Goal: Transaction & Acquisition: Purchase product/service

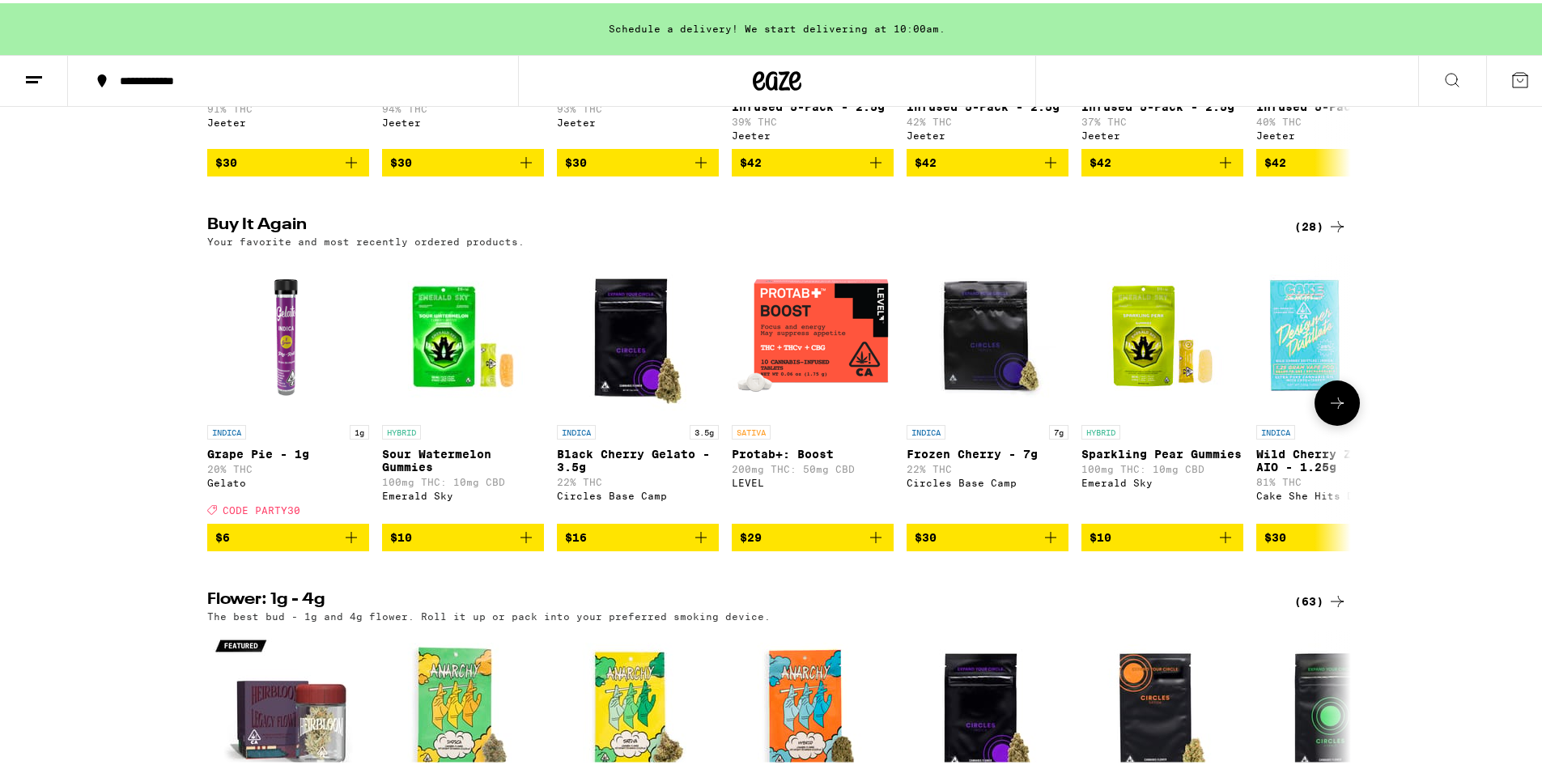
scroll to position [1267, 0]
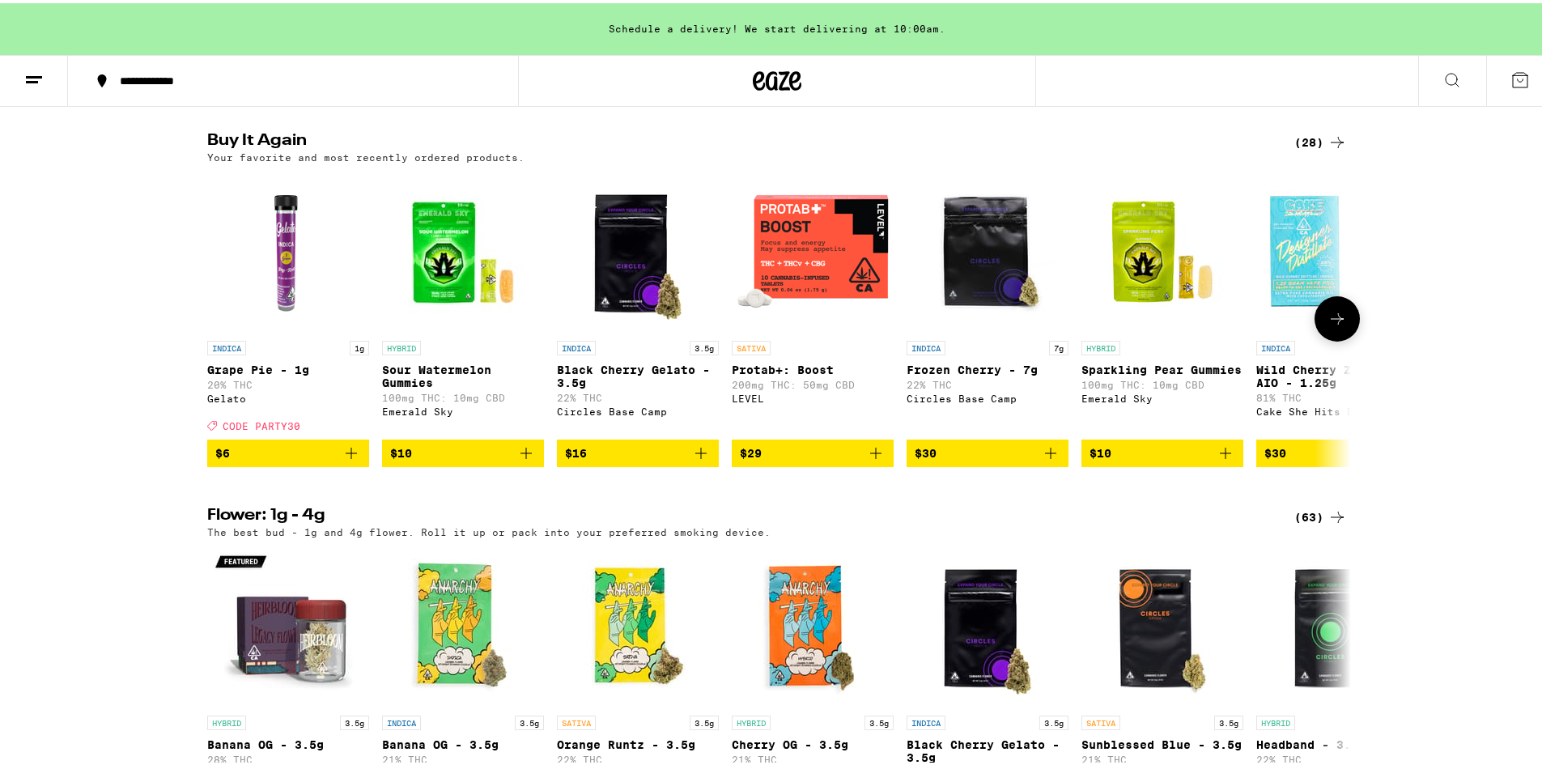
click at [1042, 464] on button "$30" at bounding box center [987, 450] width 162 height 28
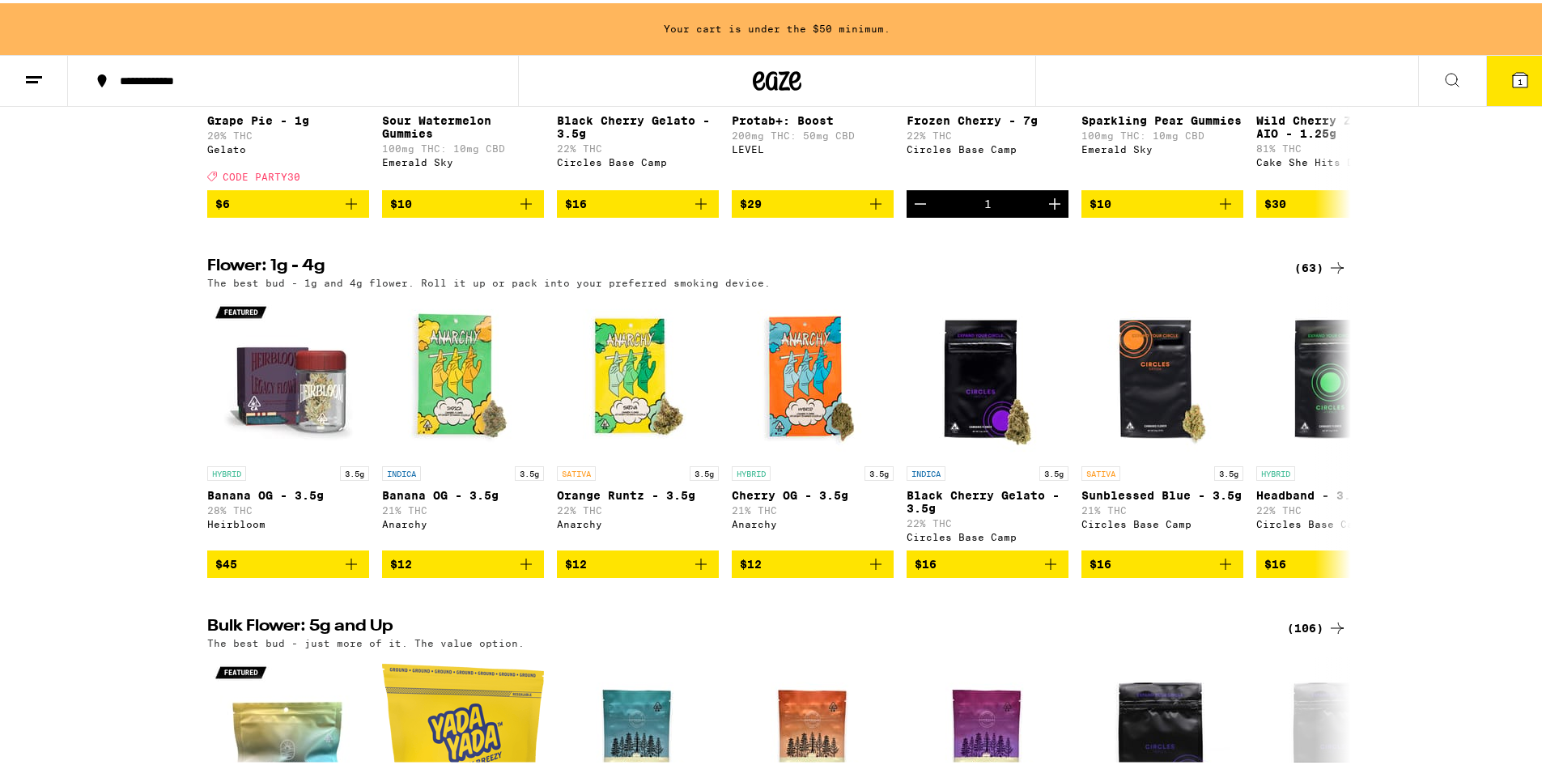
scroll to position [1513, 0]
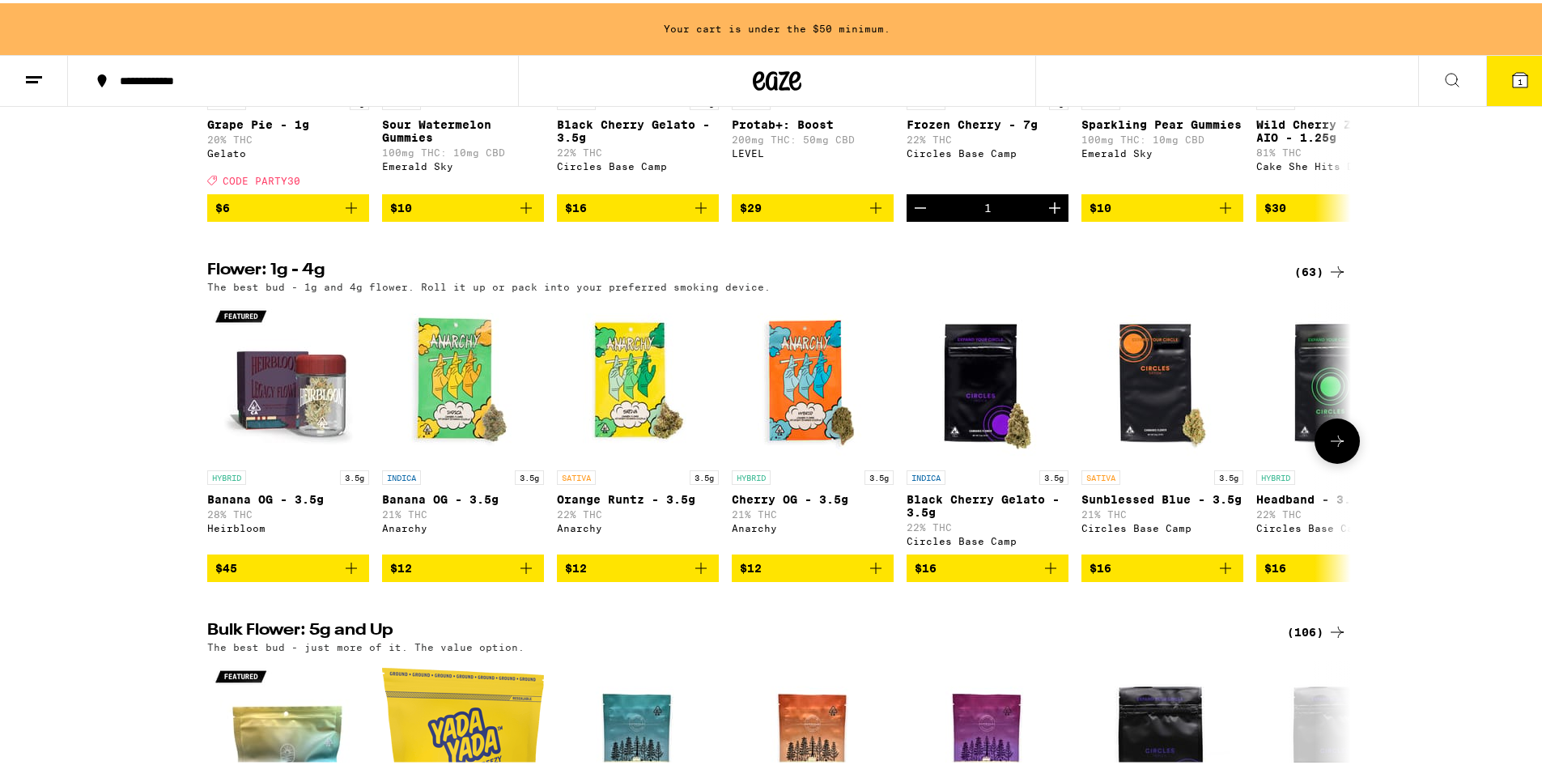
click at [522, 575] on icon "Add to bag" at bounding box center [525, 564] width 19 height 19
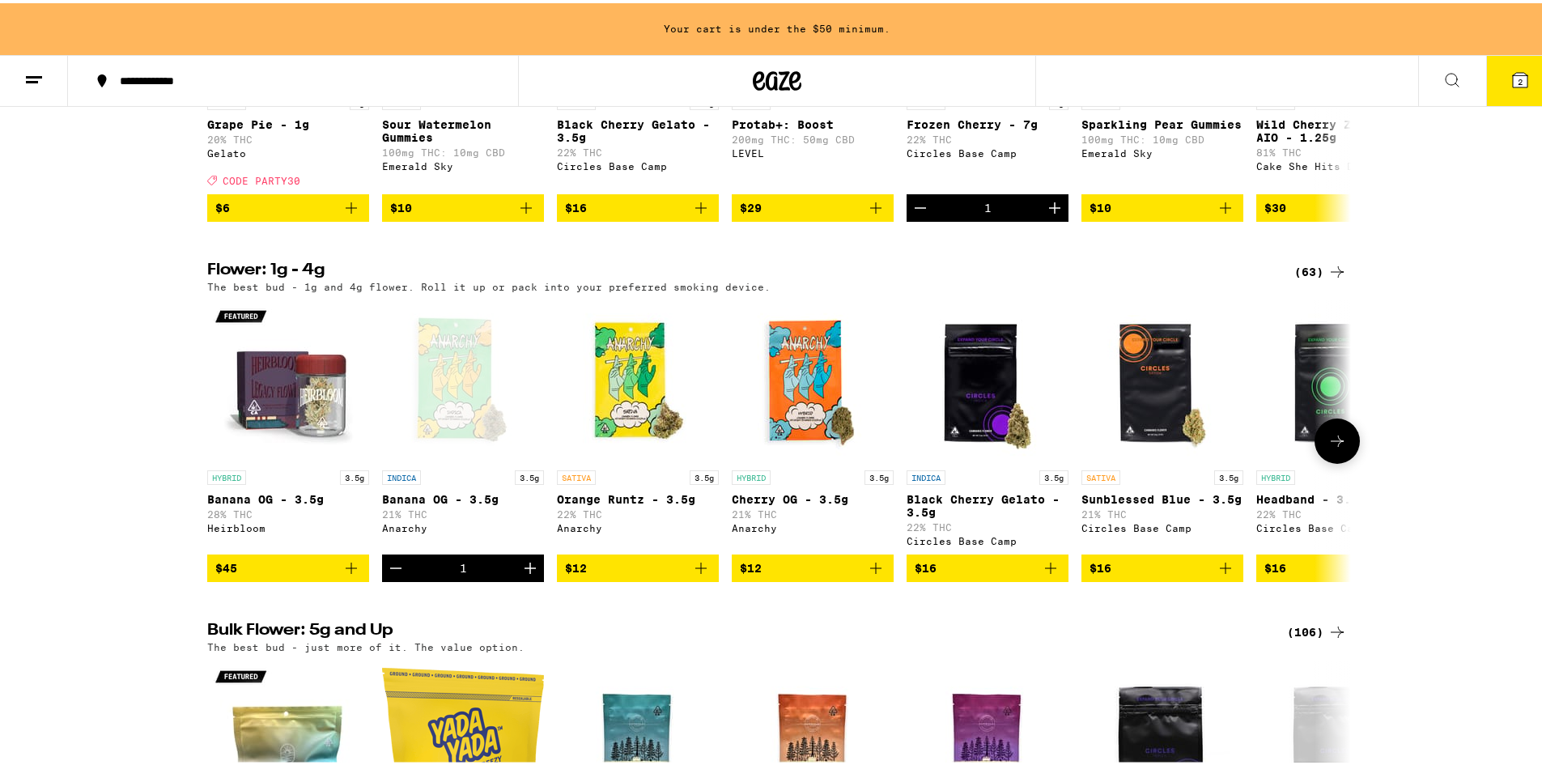
click at [1331, 448] on icon at bounding box center [1336, 437] width 19 height 19
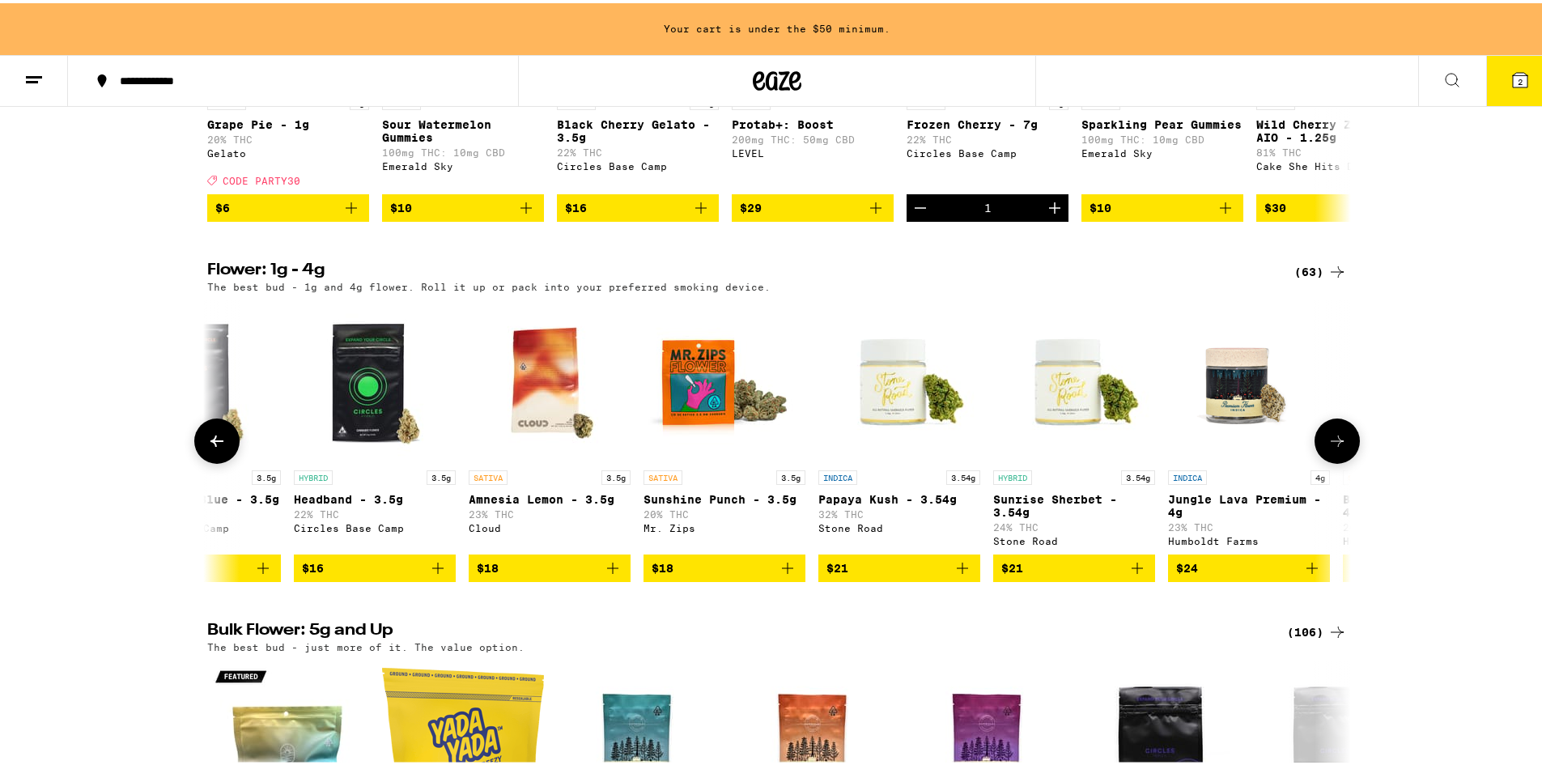
scroll to position [0, 963]
click at [602, 575] on icon "Add to bag" at bounding box center [611, 564] width 19 height 19
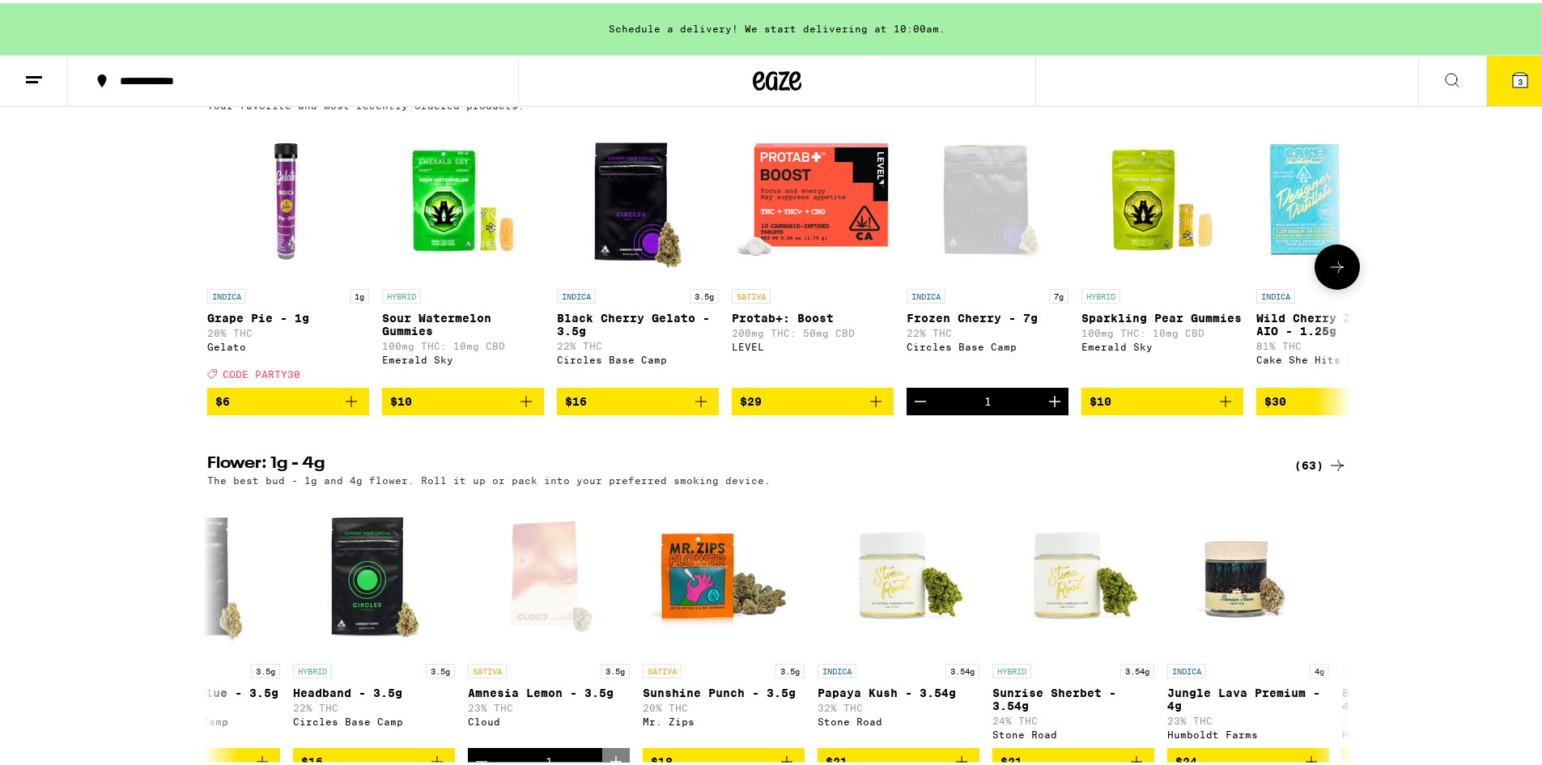
scroll to position [1318, 0]
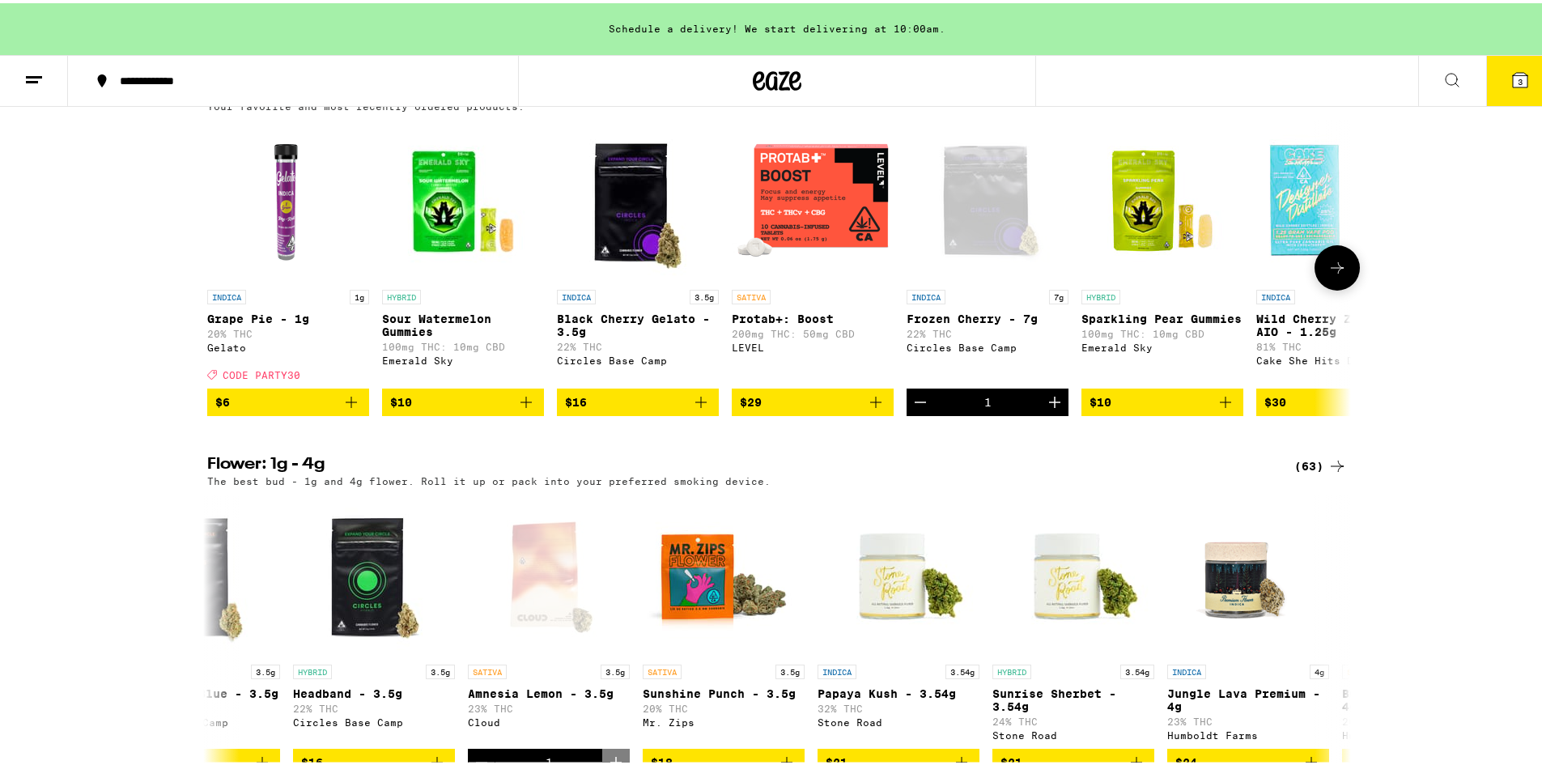
click at [691, 409] on icon "Add to bag" at bounding box center [700, 398] width 19 height 19
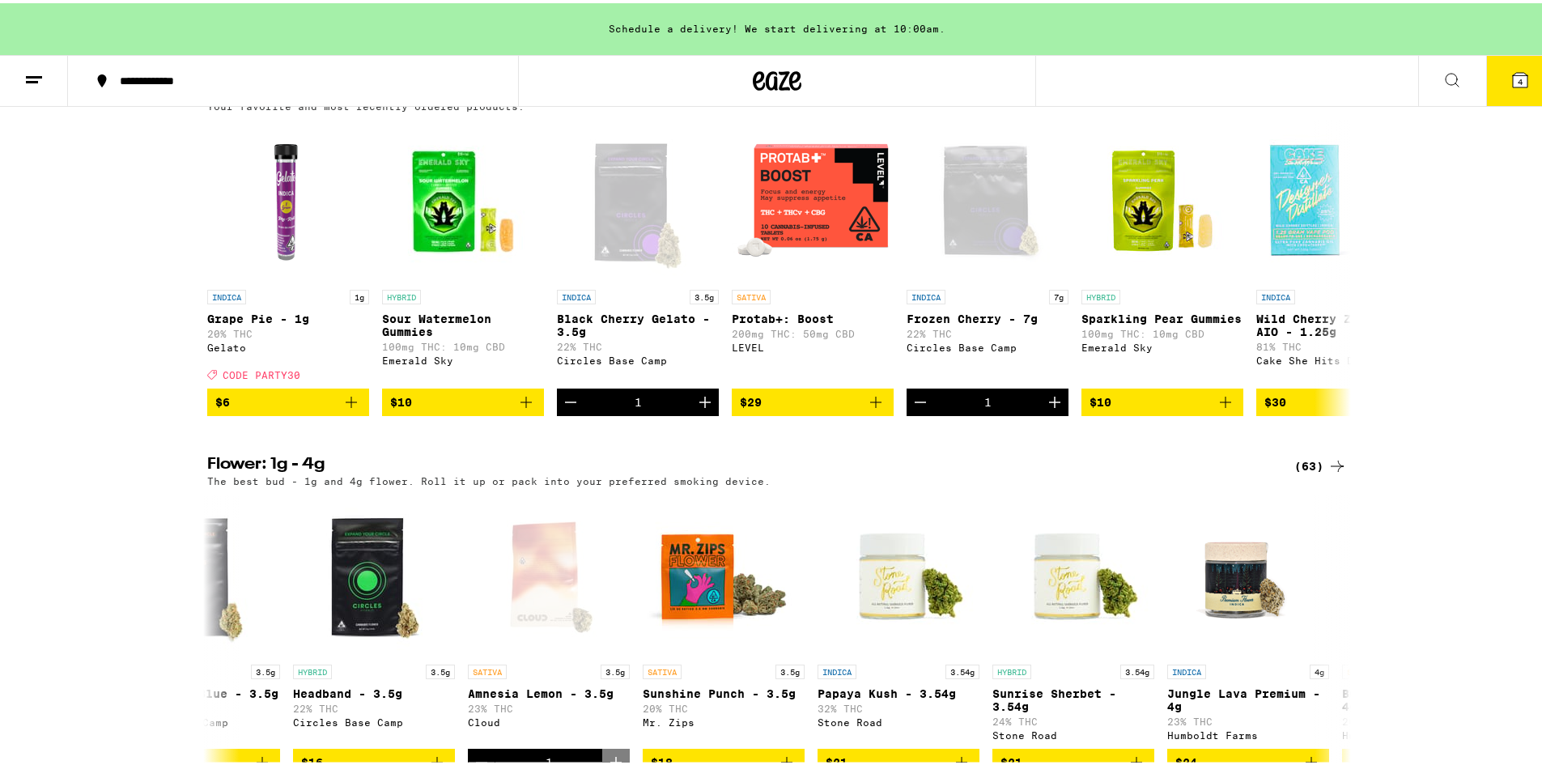
click at [1517, 83] on span "4" at bounding box center [1519, 79] width 5 height 10
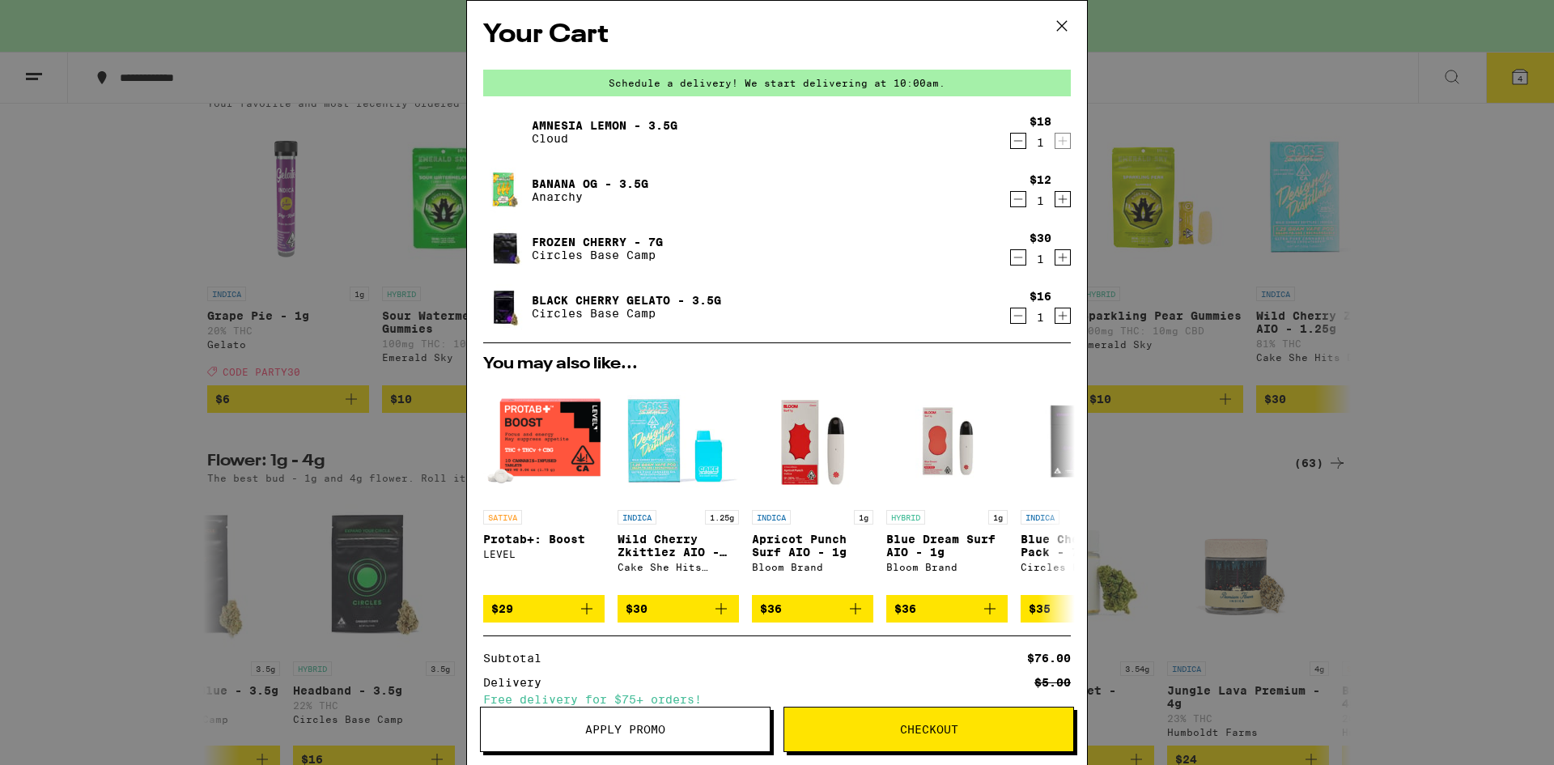
click at [1064, 28] on icon at bounding box center [1062, 26] width 24 height 24
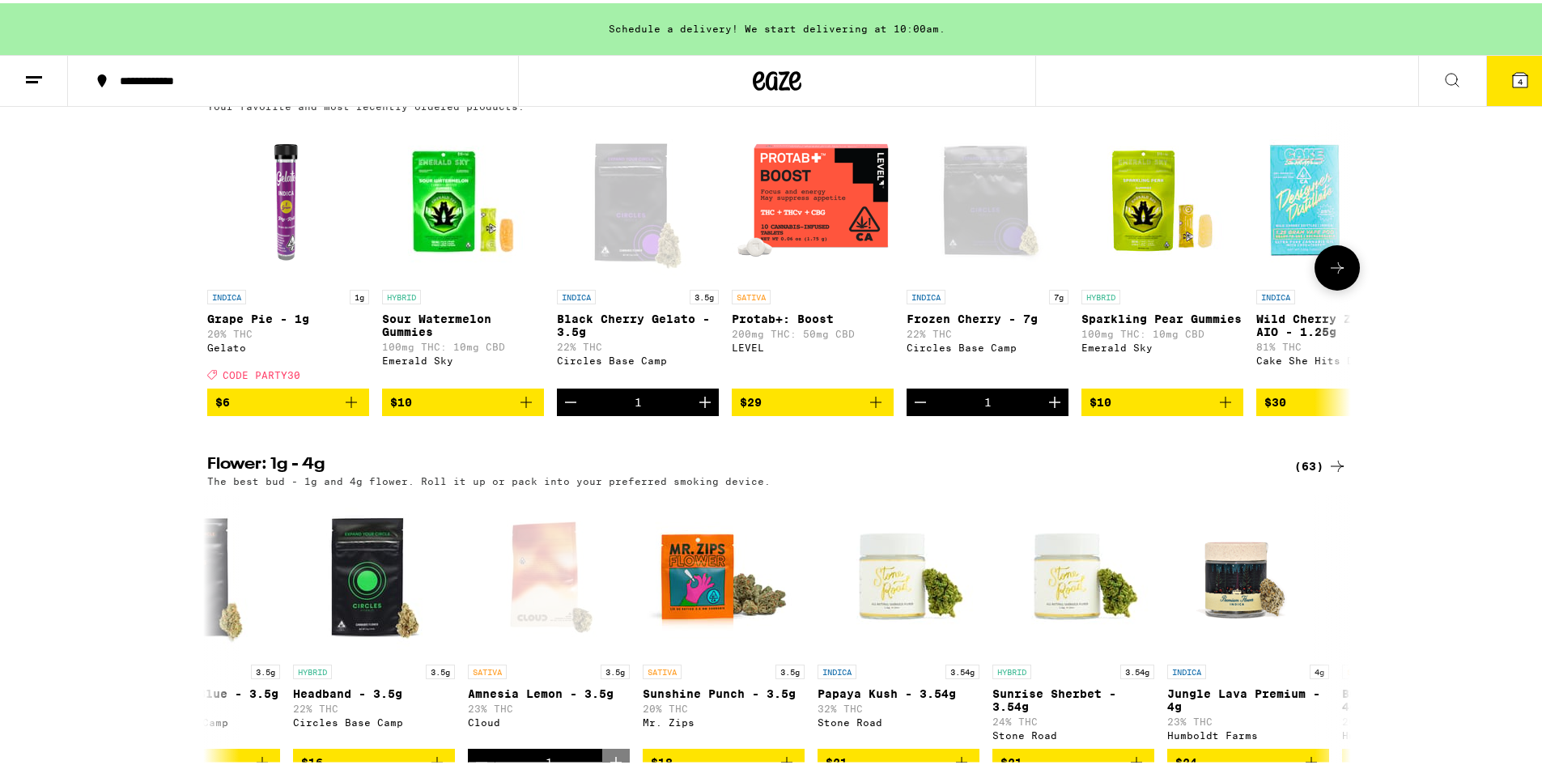
click at [520, 405] on icon "Add to bag" at bounding box center [525, 398] width 11 height 11
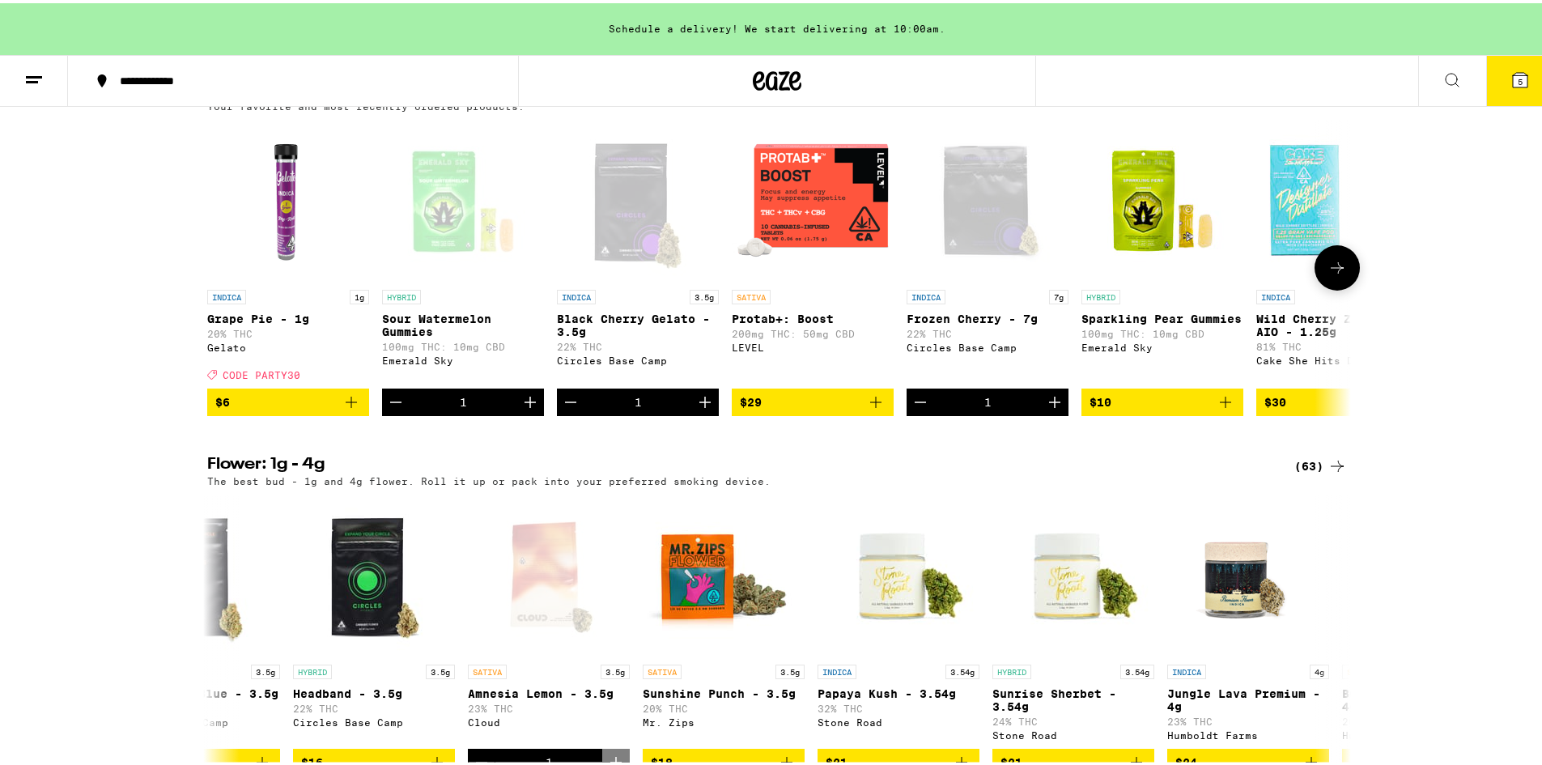
click at [344, 409] on icon "Add to bag" at bounding box center [351, 398] width 19 height 19
click at [872, 409] on icon "Add to bag" at bounding box center [875, 398] width 19 height 19
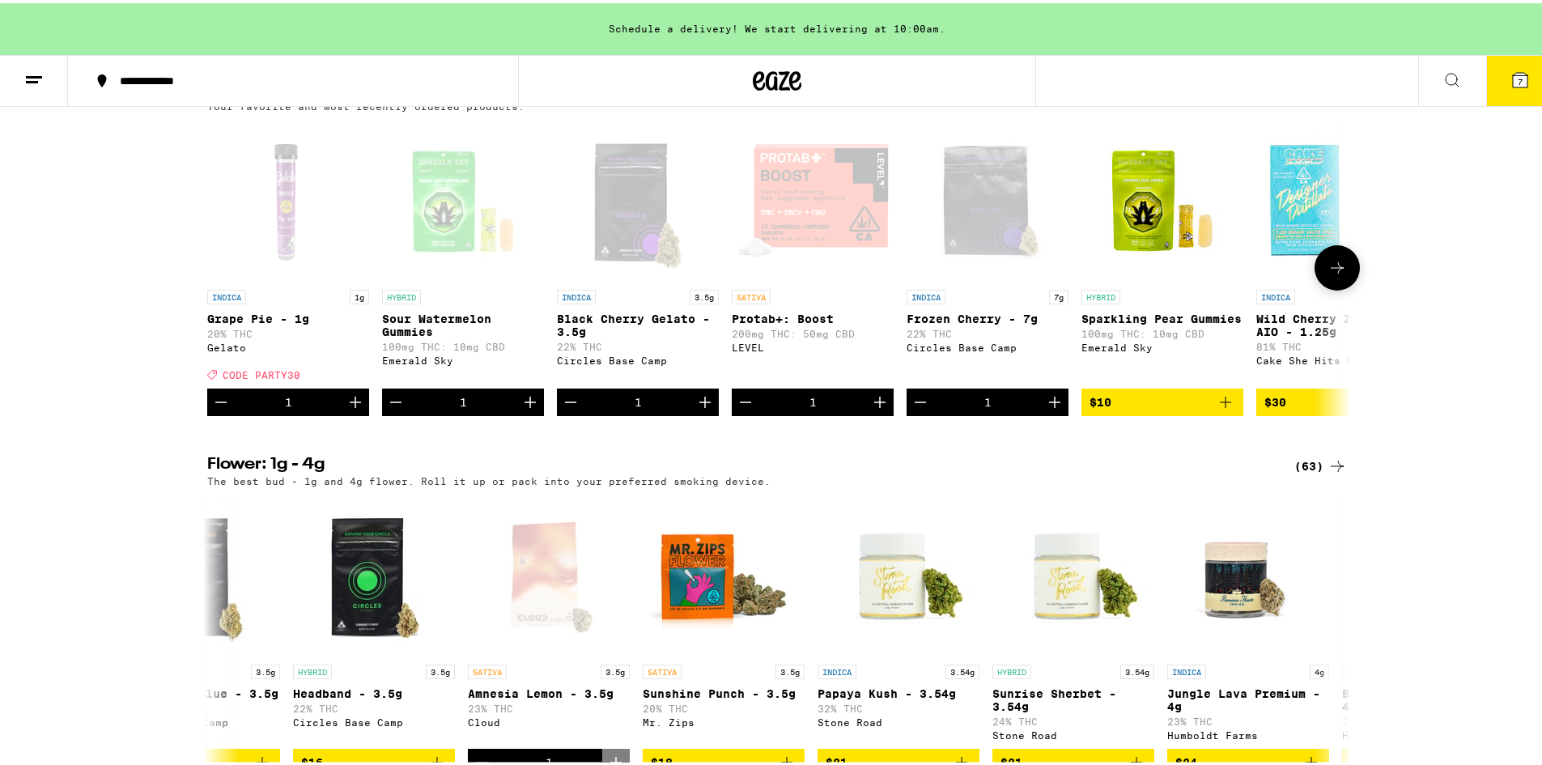
click at [1217, 409] on icon "Add to bag" at bounding box center [1225, 398] width 19 height 19
